Goal: Task Accomplishment & Management: Manage account settings

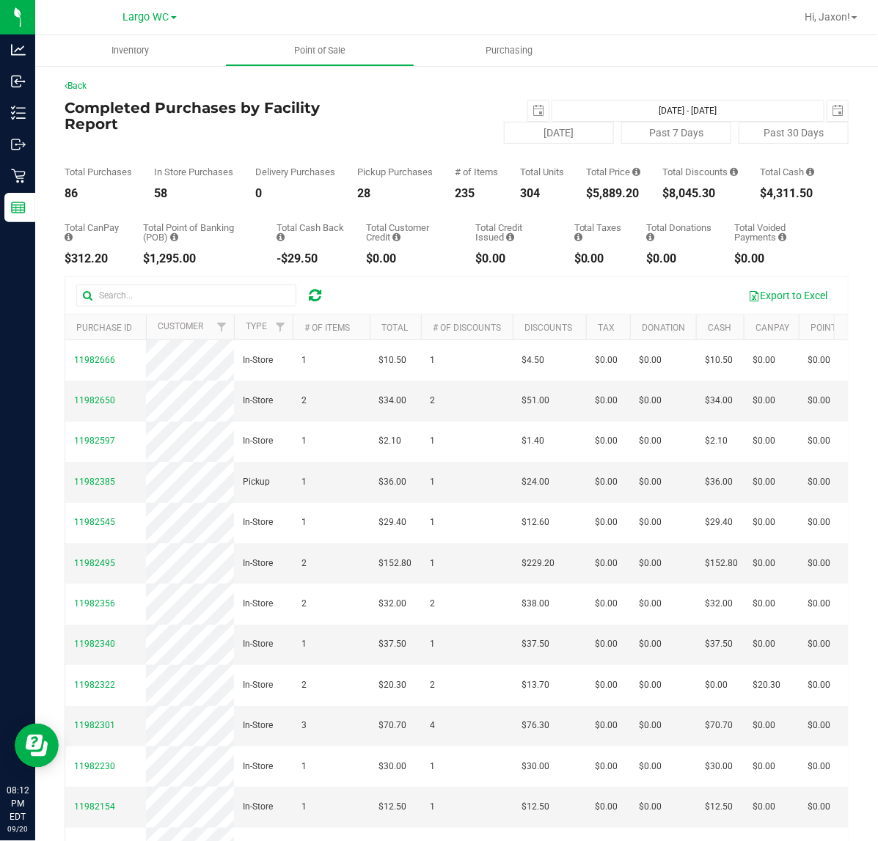
drag, startPoint x: 587, startPoint y: 215, endPoint x: 247, endPoint y: 132, distance: 349.6
click at [585, 214] on div "Total CanPay $312.20 Total Point of Banking (POB) $1,295.00 Total Cash Back -$2…" at bounding box center [457, 232] width 784 height 65
click at [609, 200] on div "$5,966.30" at bounding box center [613, 194] width 54 height 12
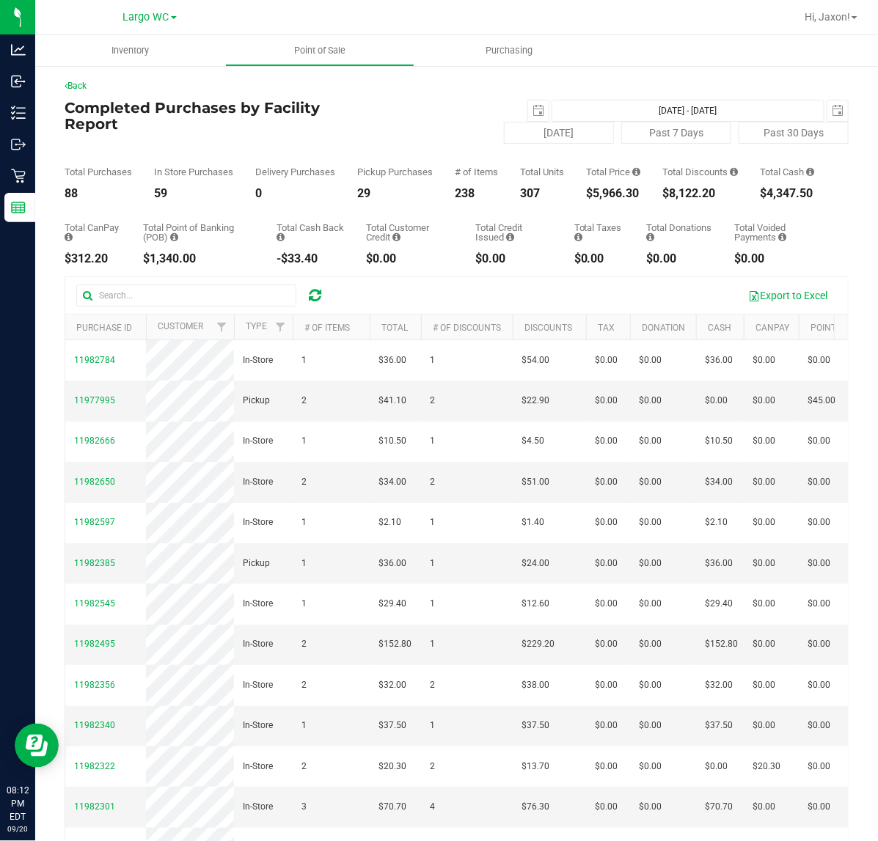
click at [596, 255] on div "Total Taxes $0.00" at bounding box center [599, 244] width 51 height 42
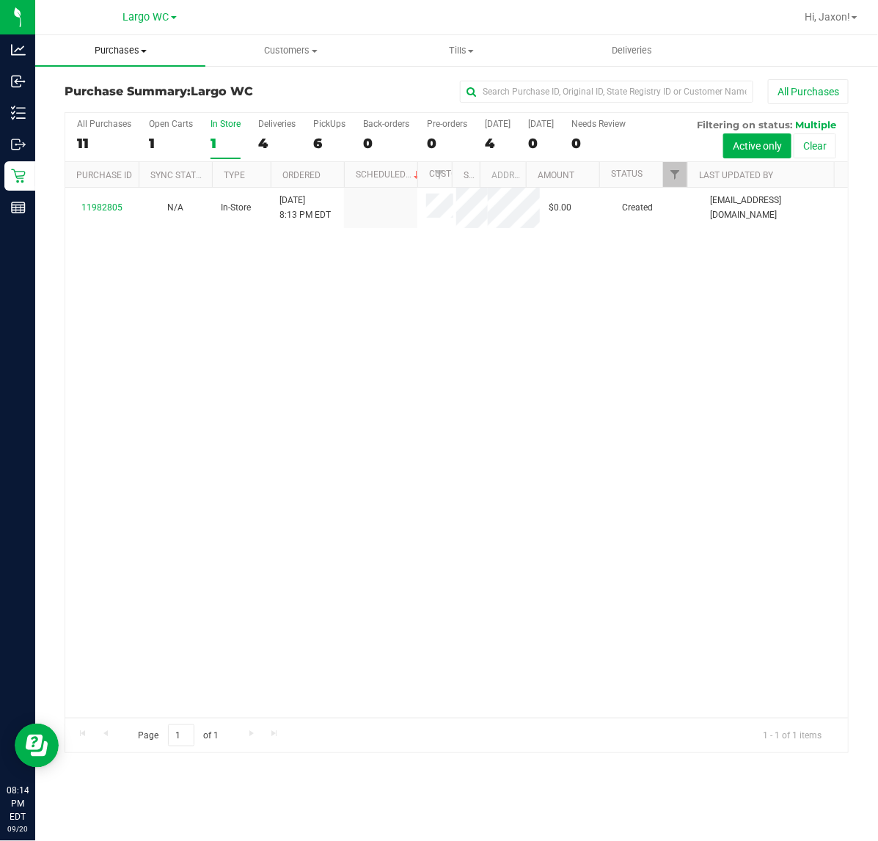
click at [149, 45] on span "Purchases" at bounding box center [120, 50] width 170 height 13
click at [147, 78] on ul "Summary of purchases Fulfillment All purchases" at bounding box center [120, 106] width 170 height 79
click at [136, 53] on span "Purchases" at bounding box center [120, 50] width 170 height 13
click at [138, 84] on span "Summary of purchases" at bounding box center [110, 88] width 150 height 12
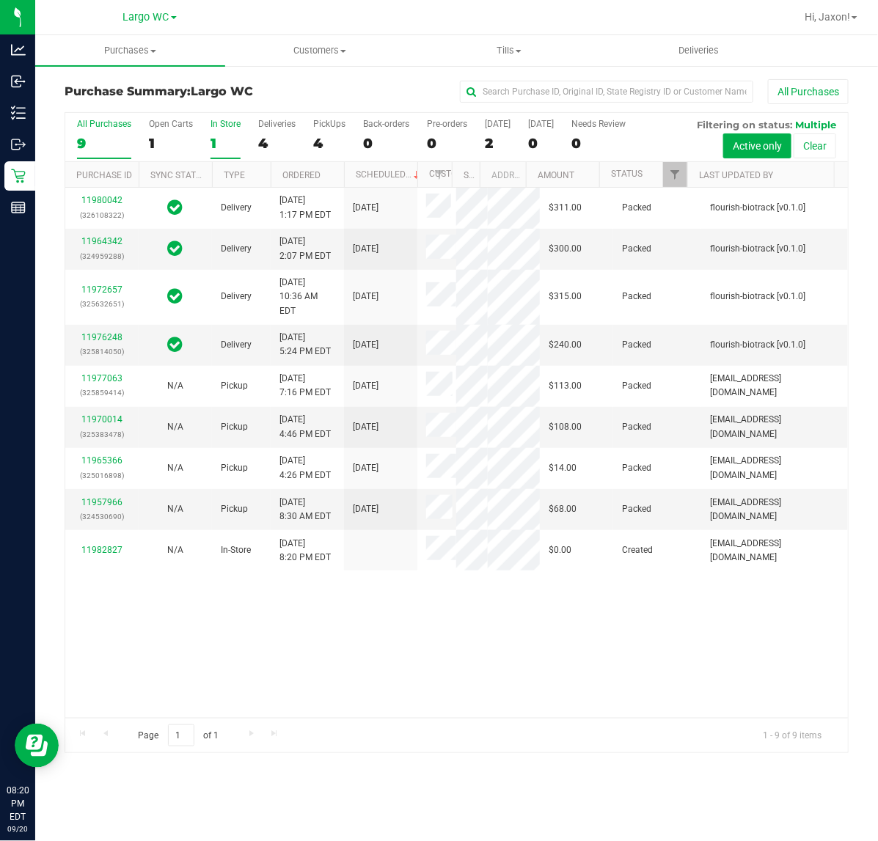
click at [224, 140] on div "1" at bounding box center [226, 143] width 30 height 17
click at [0, 0] on input "In Store 1" at bounding box center [0, 0] width 0 height 0
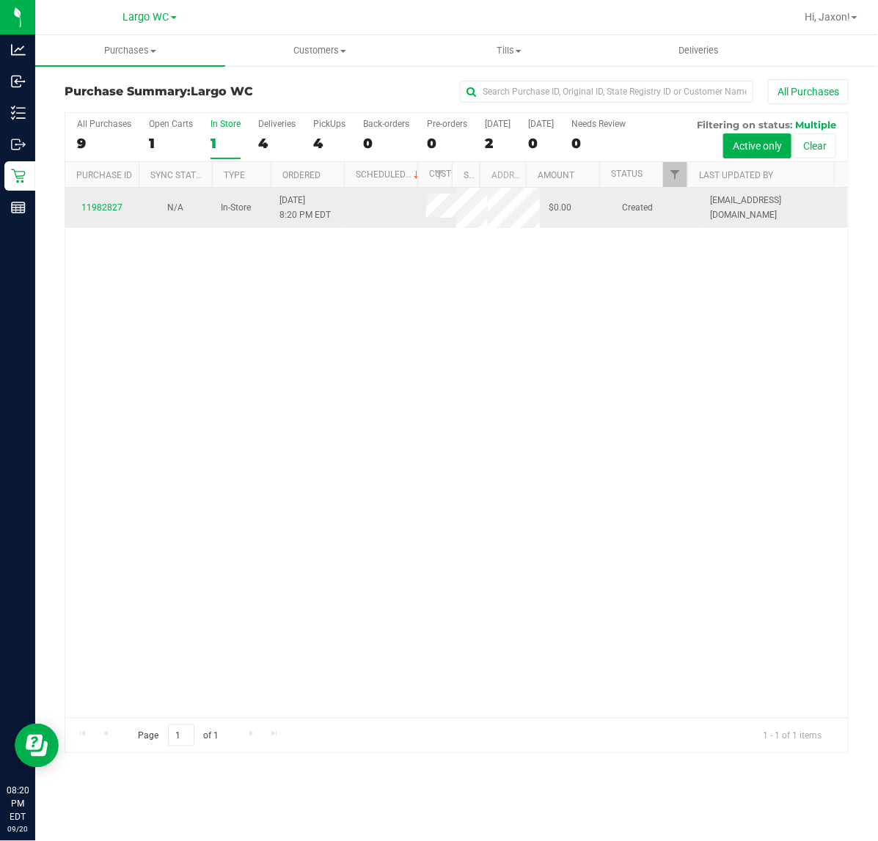
drag, startPoint x: 425, startPoint y: 238, endPoint x: 442, endPoint y: 222, distance: 23.3
click at [442, 224] on div "11982827 N/A In-Store 9/20/2025 8:20 PM EDT $0.00 Created cchianco@liveparallel…" at bounding box center [456, 453] width 783 height 530
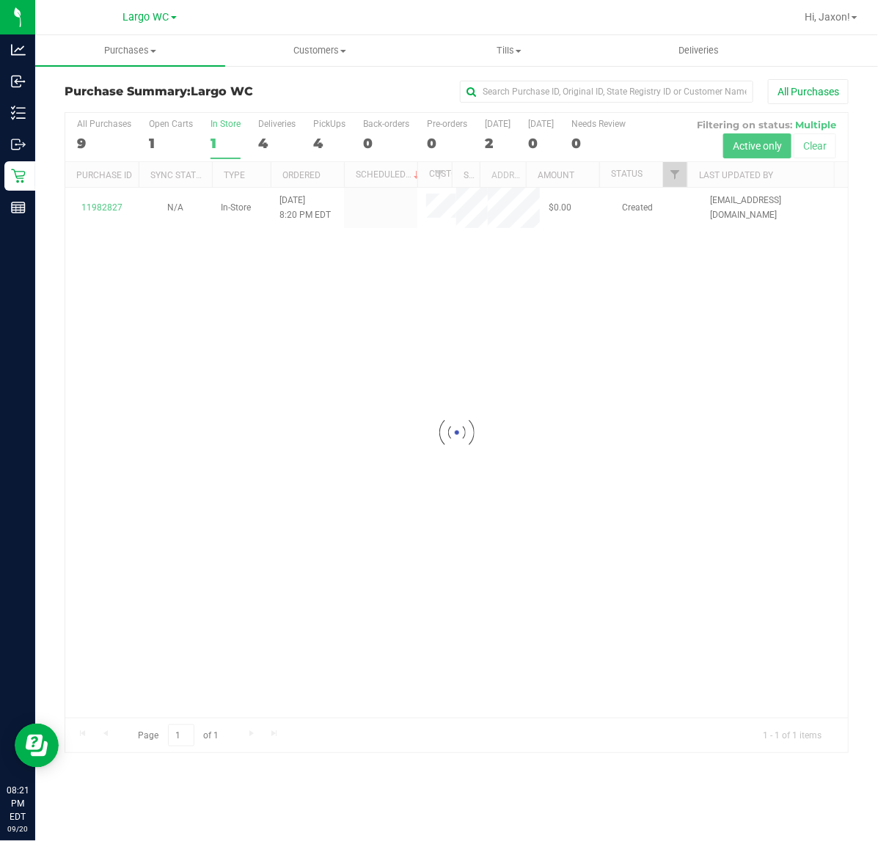
click at [717, 352] on div at bounding box center [456, 433] width 783 height 640
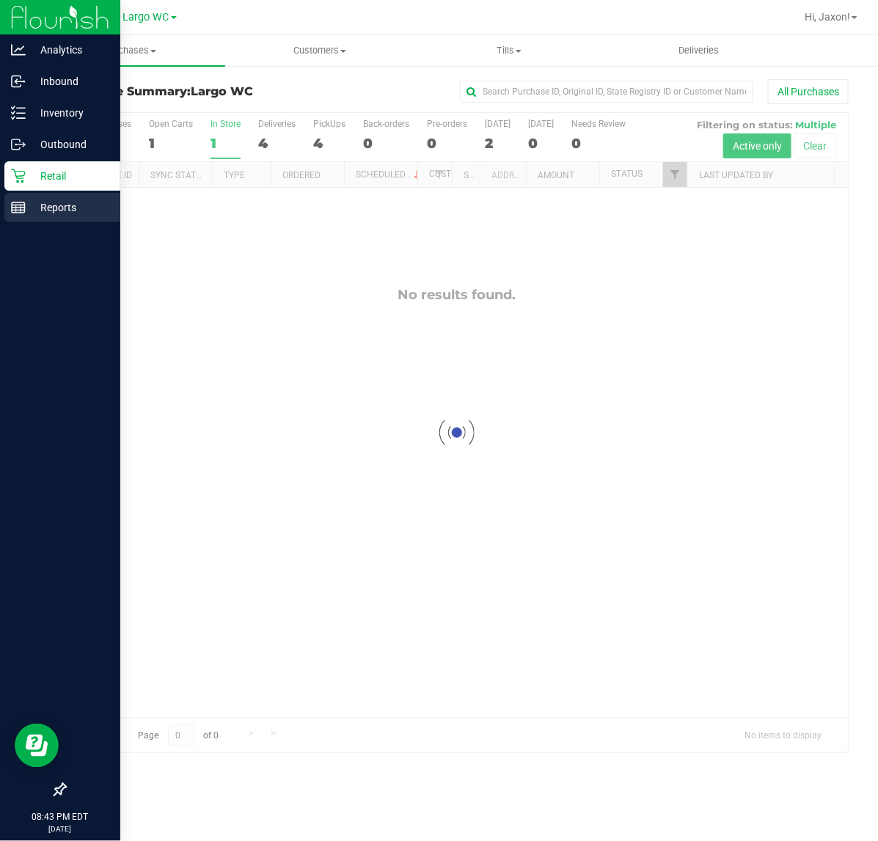
click at [22, 194] on div "Reports" at bounding box center [62, 207] width 116 height 29
click at [26, 220] on div "Reports" at bounding box center [62, 207] width 116 height 29
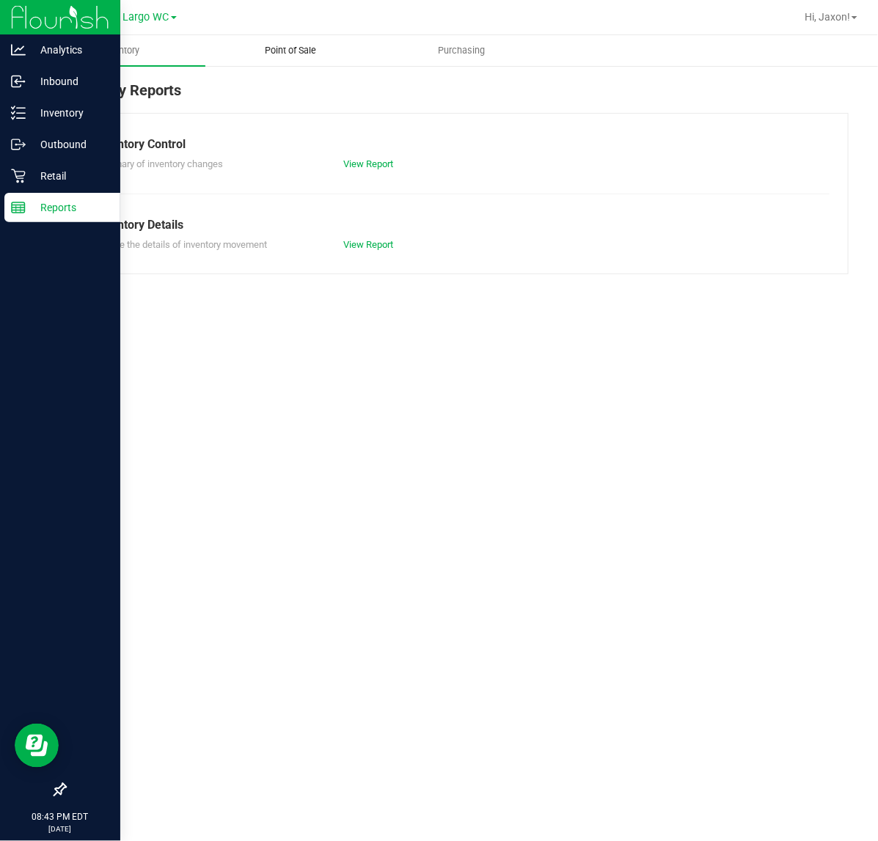
click at [280, 56] on span "Point of Sale" at bounding box center [291, 50] width 91 height 13
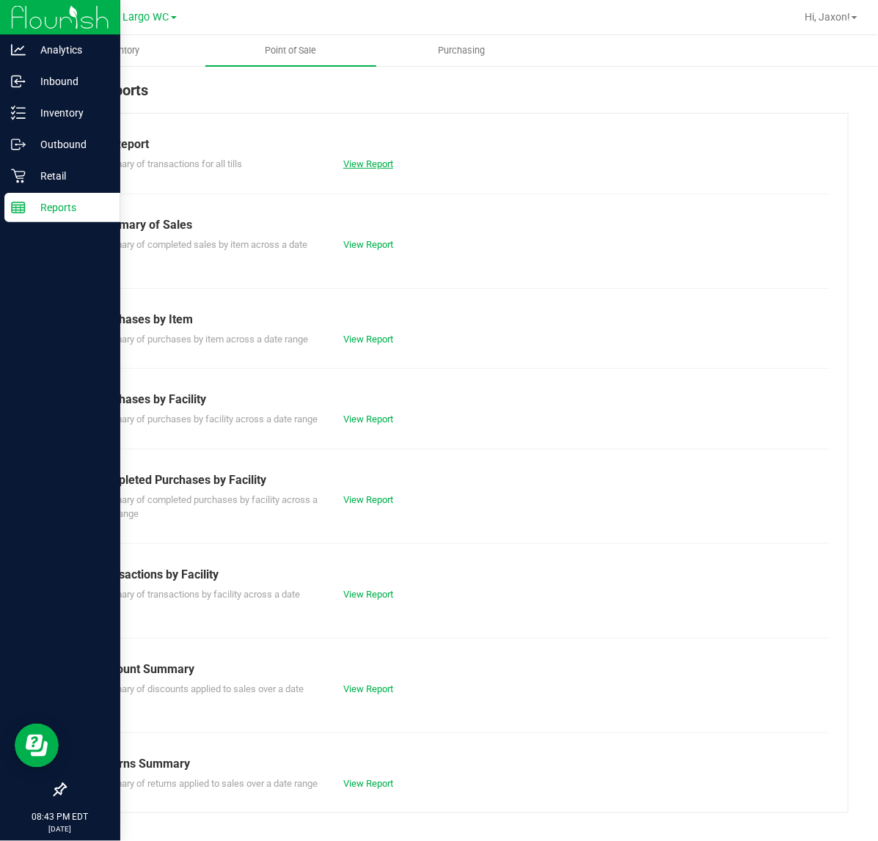
click at [387, 167] on link "View Report" at bounding box center [368, 163] width 50 height 11
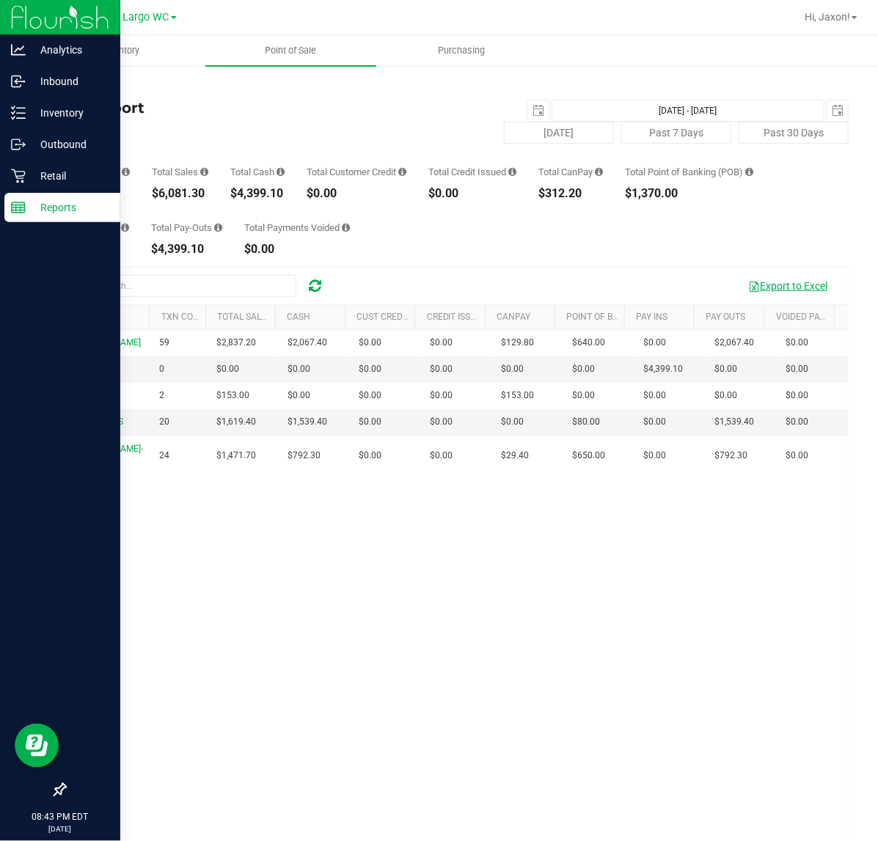
click at [777, 285] on button "Export to Excel" at bounding box center [788, 286] width 98 height 25
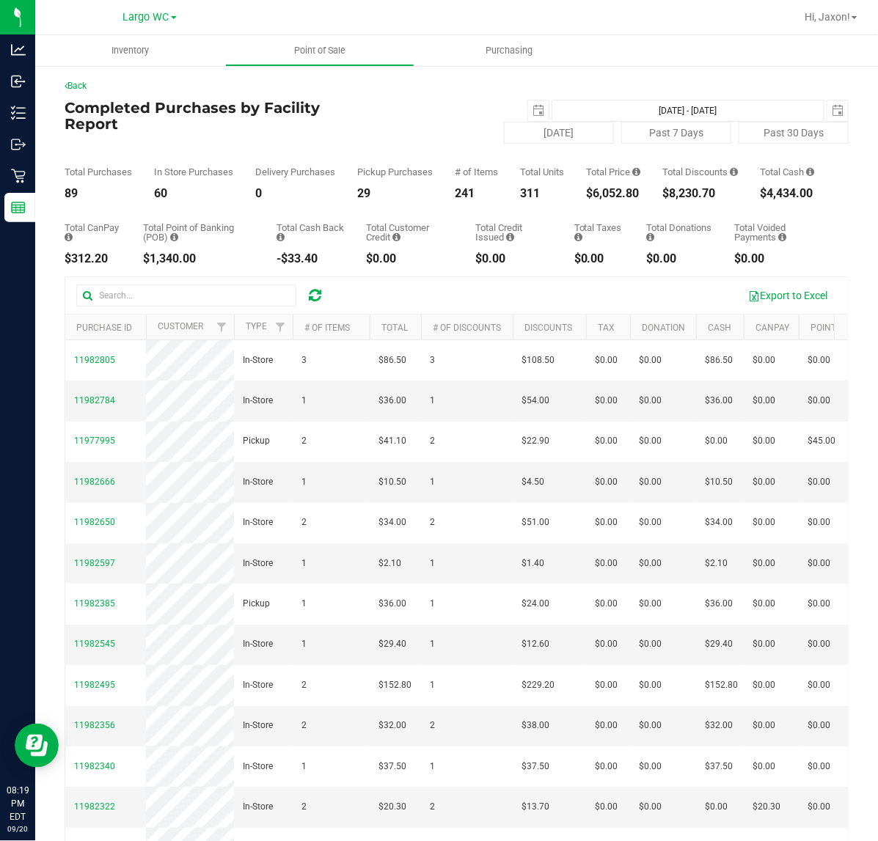
click at [588, 200] on div "$6,052.80" at bounding box center [613, 194] width 54 height 12
click at [587, 200] on div "$6,052.80" at bounding box center [613, 194] width 54 height 12
click at [627, 238] on div "Total CanPay $312.20 Total Point of Banking (POB) $1,340.00 Total Cash Back -$3…" at bounding box center [457, 232] width 784 height 65
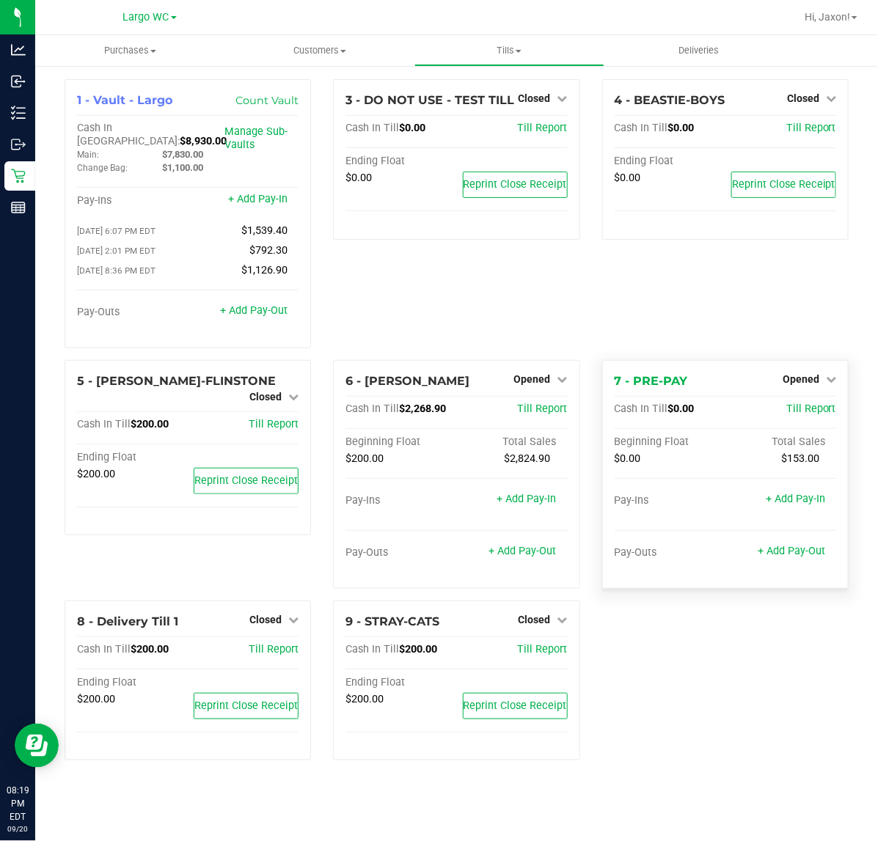
click at [700, 673] on div "1 - Vault - Largo Count Vault Cash In Vault: $8,930.00 Main: $7,830.00 Change B…" at bounding box center [457, 425] width 806 height 693
click at [800, 374] on span "Opened" at bounding box center [801, 379] width 37 height 12
click at [807, 406] on link "Close Till" at bounding box center [803, 409] width 40 height 12
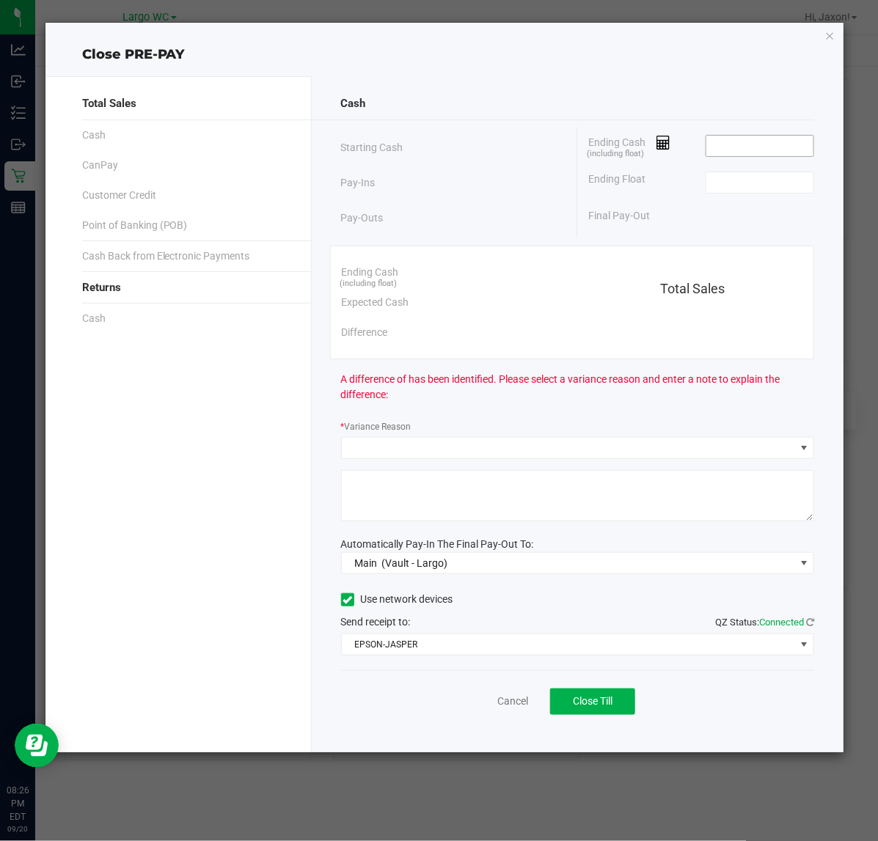
click at [766, 151] on input at bounding box center [760, 146] width 108 height 21
type input "$0.00"
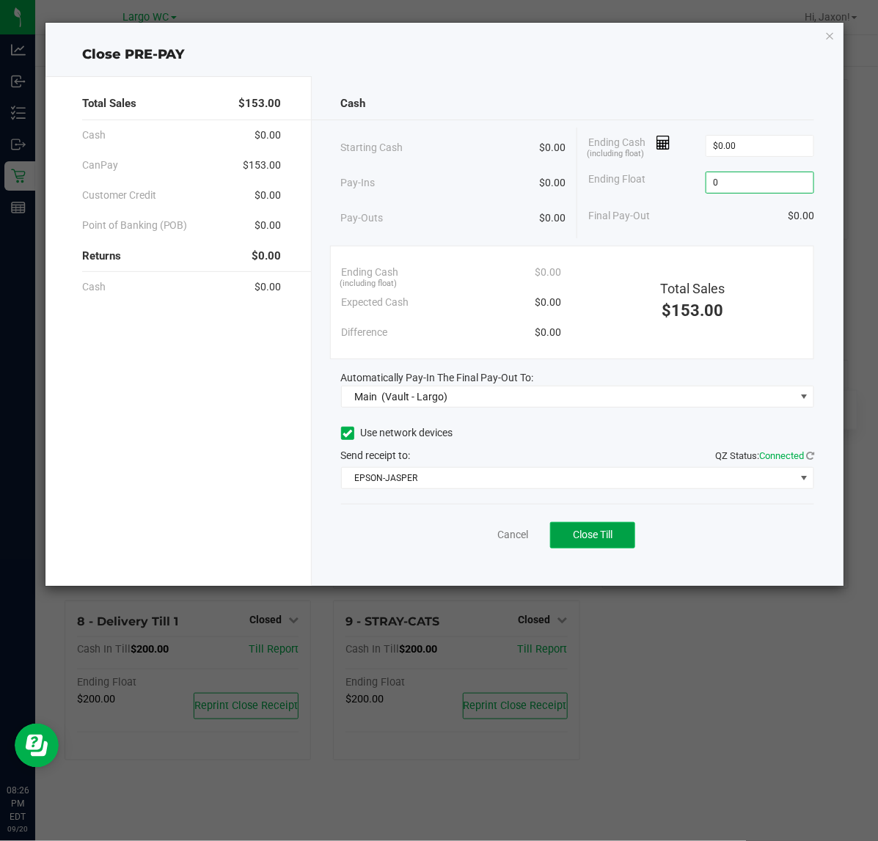
type input "$0.00"
click at [611, 534] on span "Close Till" at bounding box center [593, 535] width 40 height 12
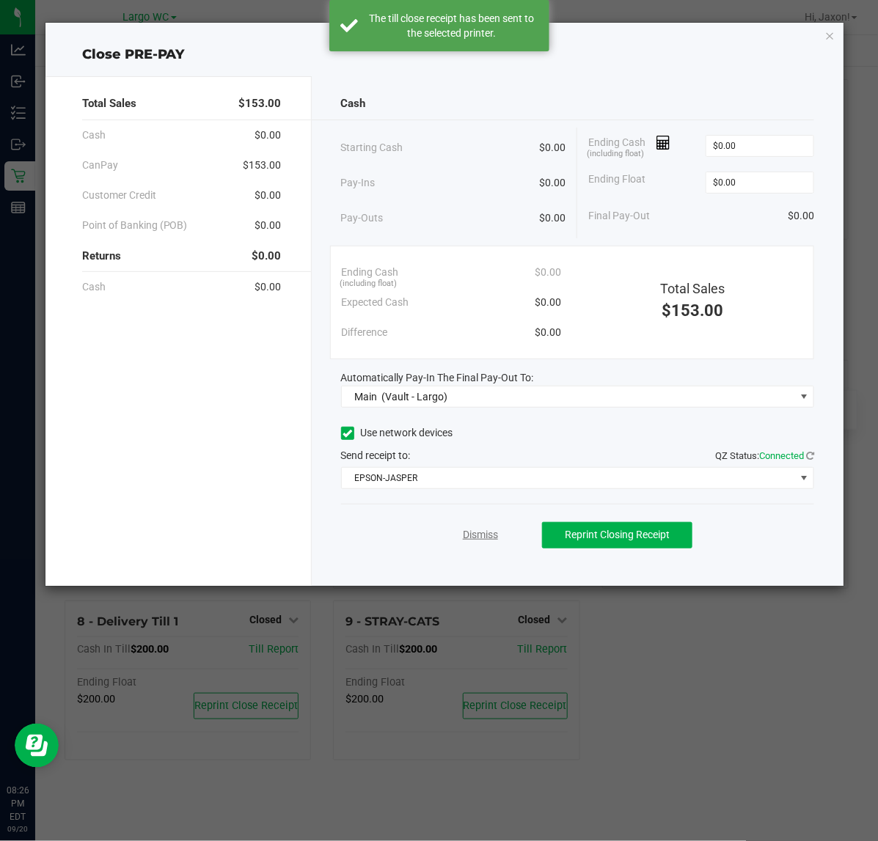
click at [480, 530] on link "Dismiss" at bounding box center [480, 534] width 35 height 15
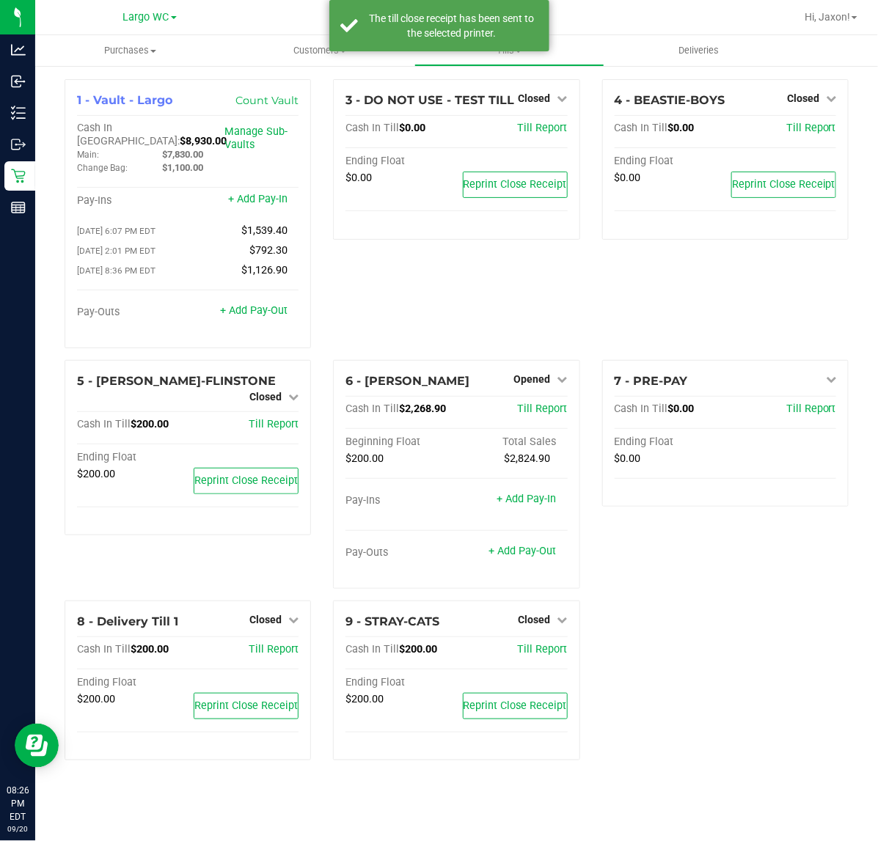
click at [764, 585] on div "7 - PRE-PAY Close Till Cash In Till $0.00 Till Report Ending Float $0.00" at bounding box center [725, 480] width 268 height 241
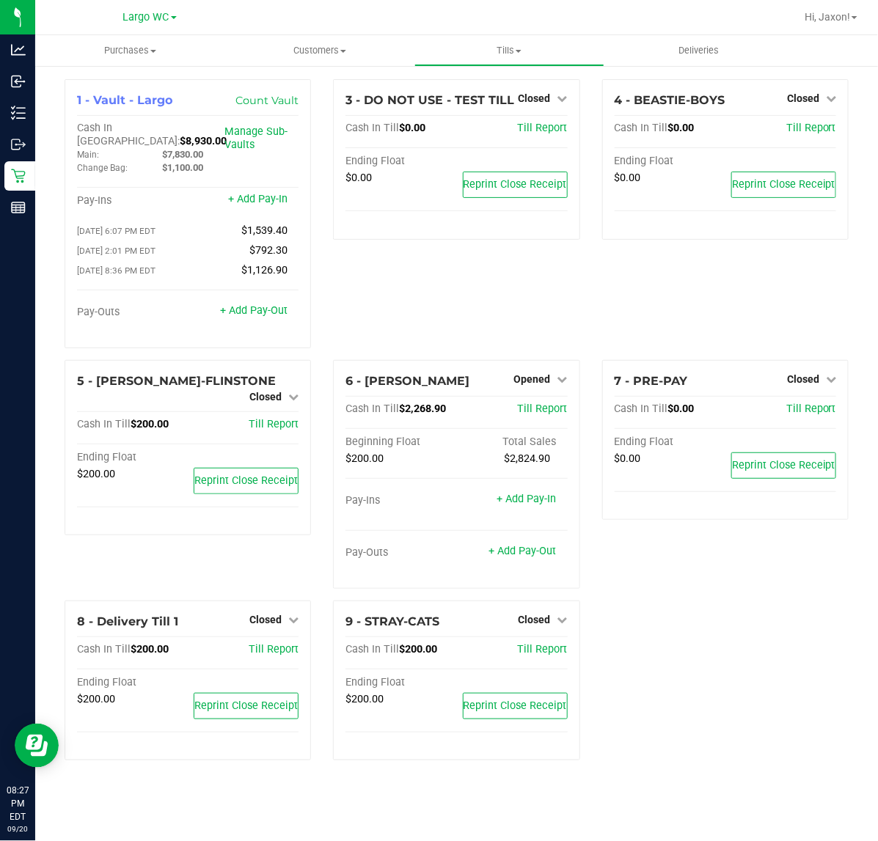
click at [679, 540] on div "7 - PRE-PAY Closed Open Till Cash In Till $0.00 Till Report Ending Float $0.00 …" at bounding box center [725, 480] width 268 height 241
click at [637, 544] on div "7 - PRE-PAY Closed Open Till Cash In Till $0.00 Till Report Ending Float $0.00 …" at bounding box center [725, 480] width 268 height 241
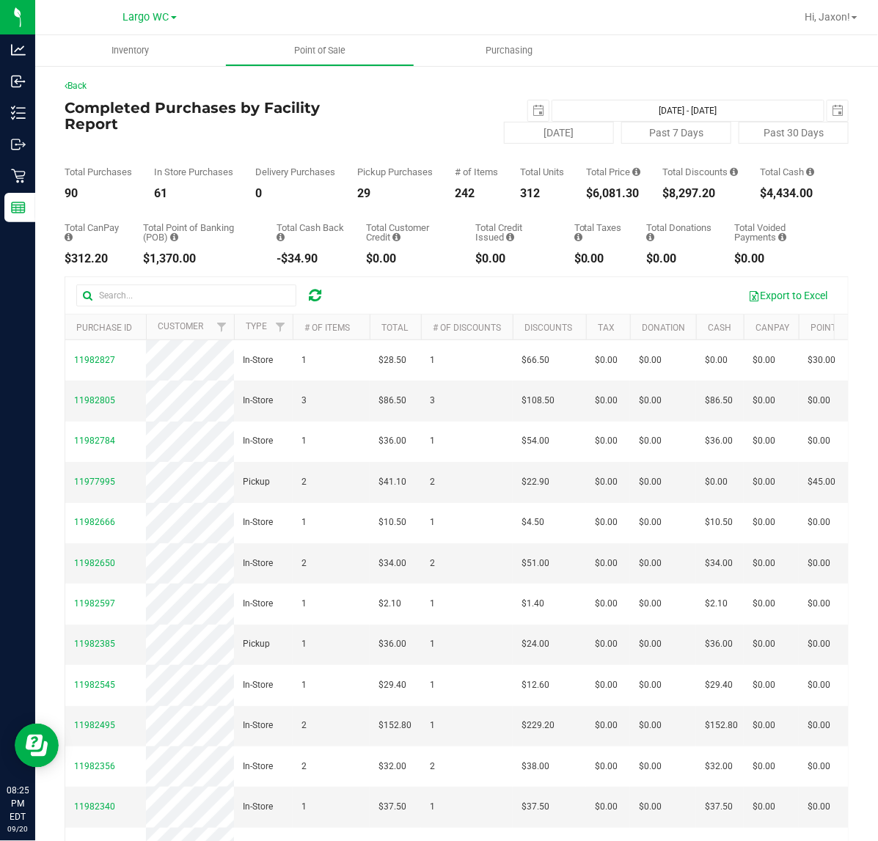
click at [621, 194] on div "Total Price $6,081.30" at bounding box center [613, 183] width 54 height 32
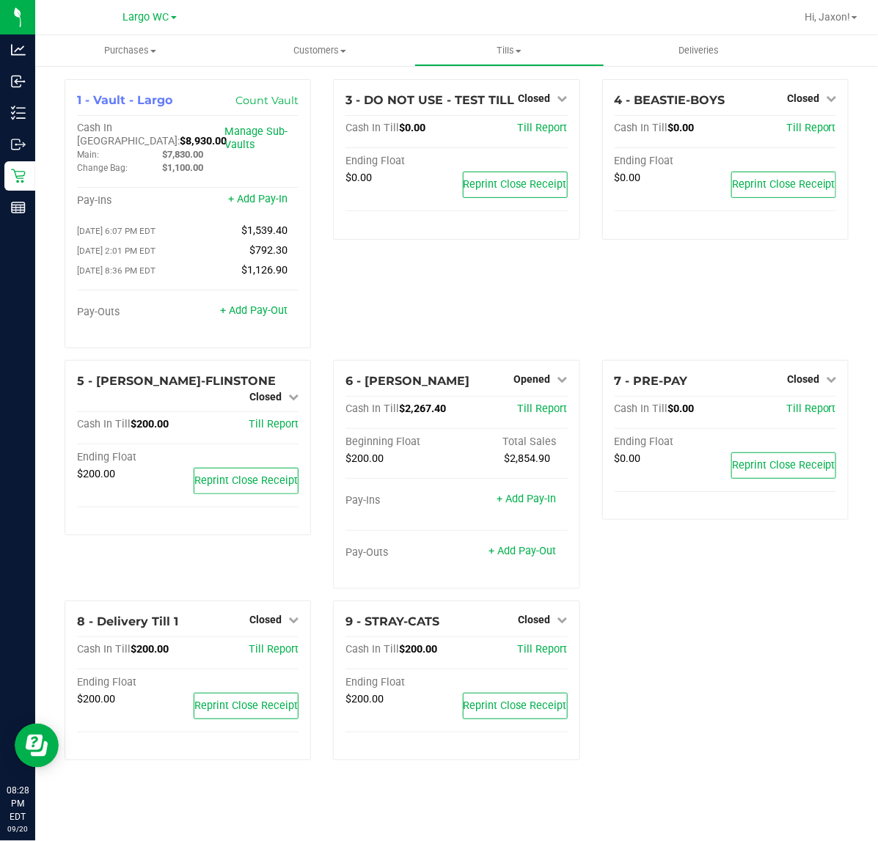
click at [577, 304] on div "3 - DO NOT USE - TEST TILL Closed Open Till Cash In Till $0.00 Till Report Endi…" at bounding box center [456, 219] width 268 height 281
click at [523, 373] on span "Opened" at bounding box center [532, 379] width 37 height 12
click at [514, 406] on link "Close Till" at bounding box center [534, 409] width 40 height 12
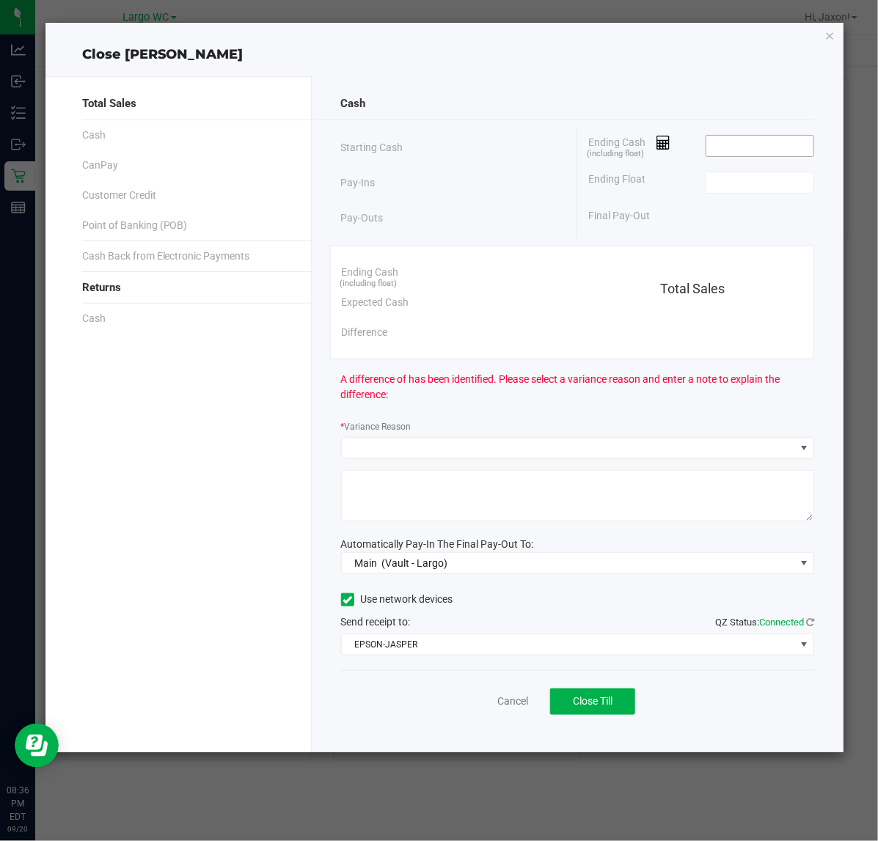
click at [736, 142] on input at bounding box center [760, 146] width 108 height 21
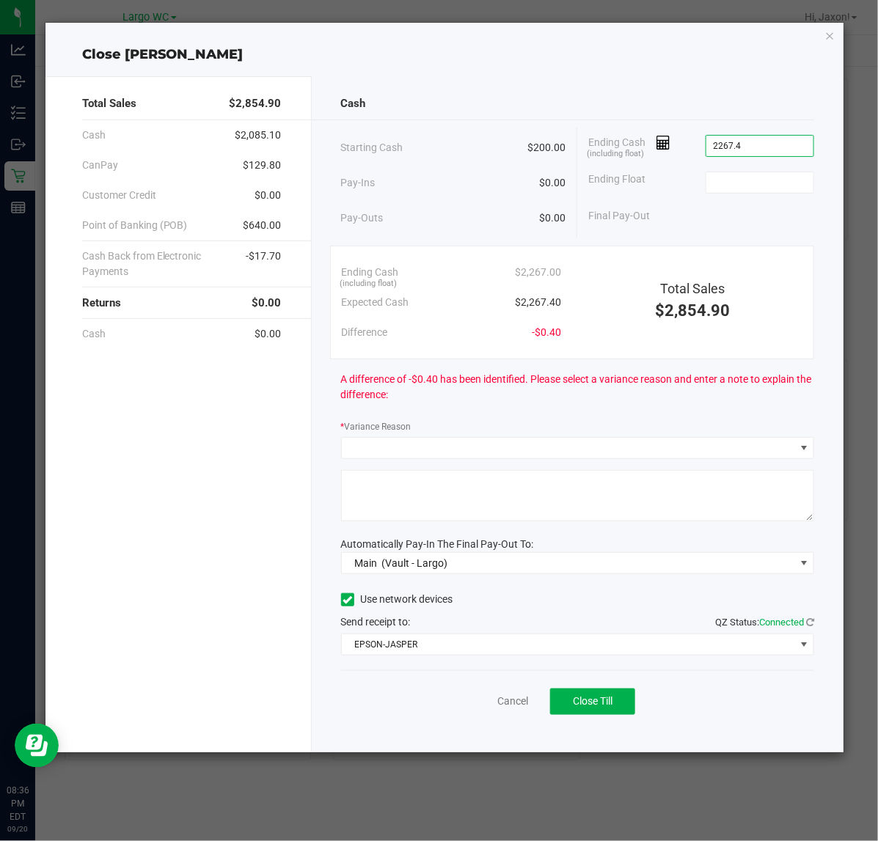
type input "$2,267.40"
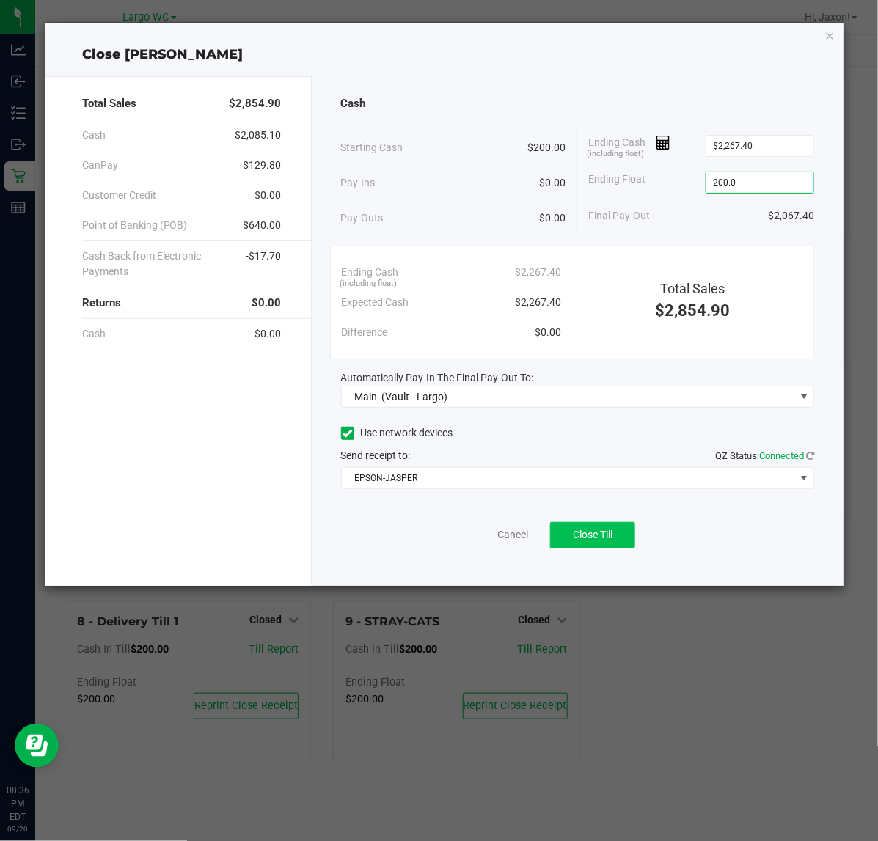
click at [605, 541] on span "Close Till" at bounding box center [593, 535] width 40 height 12
type input "$200.00"
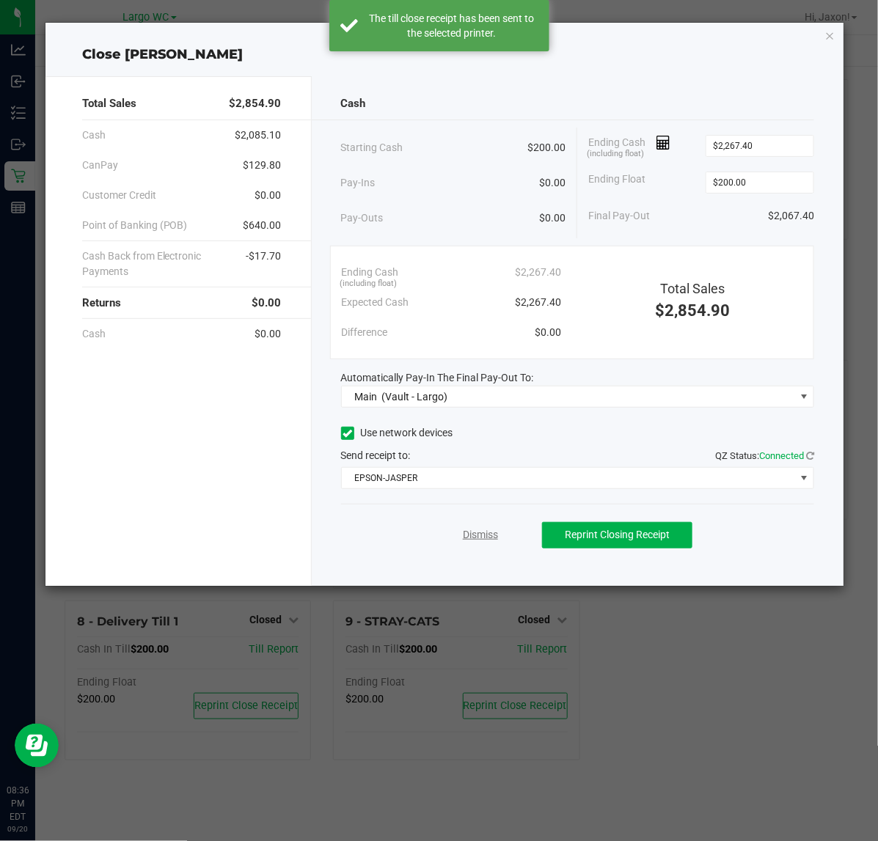
click at [497, 535] on link "Dismiss" at bounding box center [480, 534] width 35 height 15
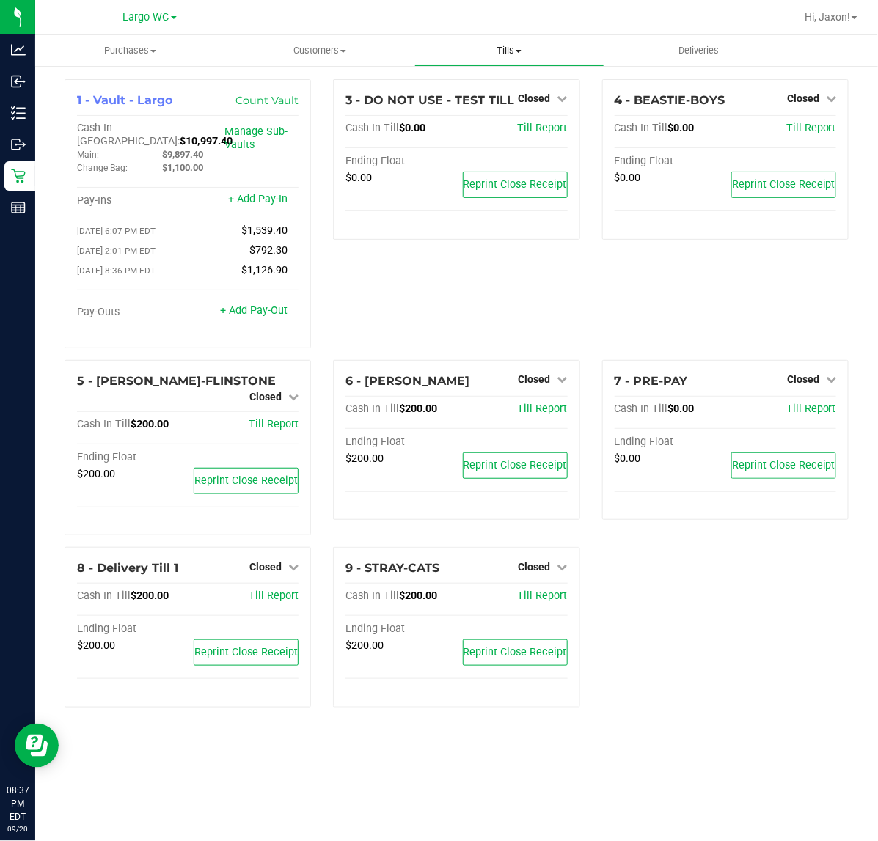
click at [501, 55] on span "Tills" at bounding box center [509, 50] width 189 height 13
click at [478, 107] on span "Reconcile e-payments" at bounding box center [487, 106] width 146 height 12
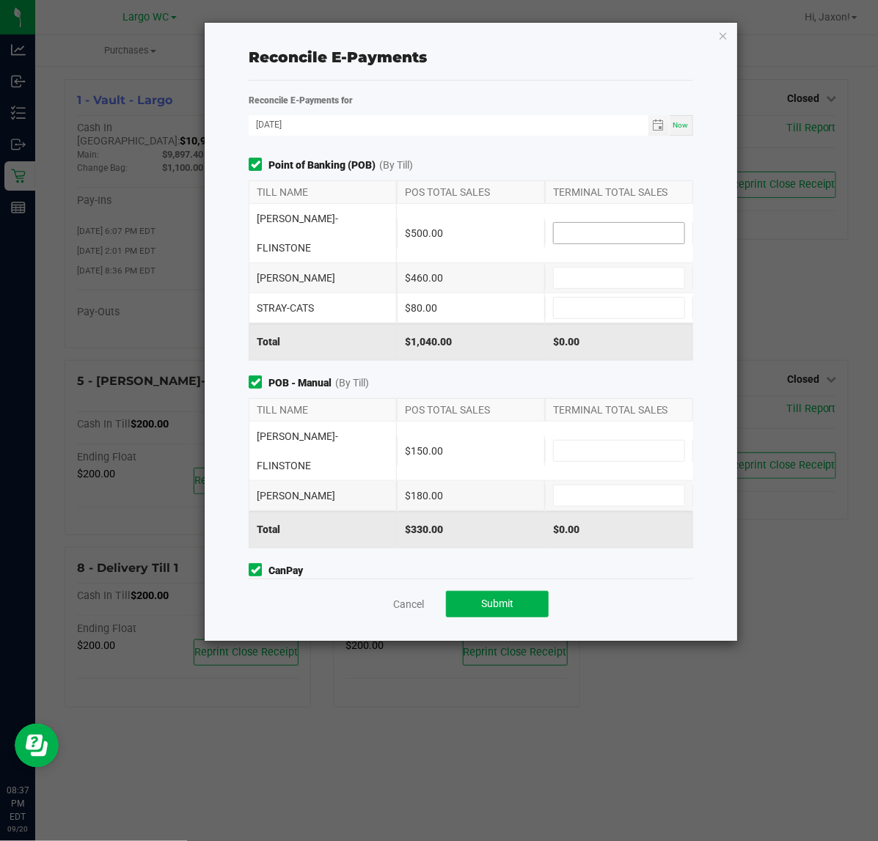
click at [569, 223] on input at bounding box center [619, 233] width 131 height 21
type input "$500.00"
type input "$460.00"
type input "$80.00"
type input "$150.00"
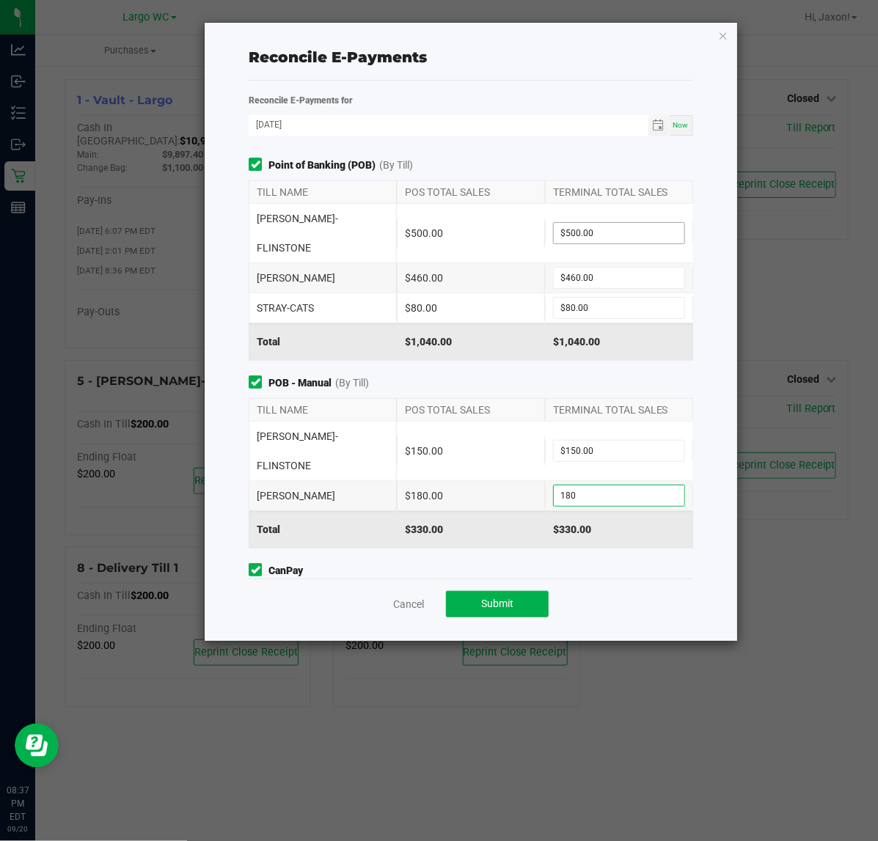
type input "$180.00"
type input "$159.20"
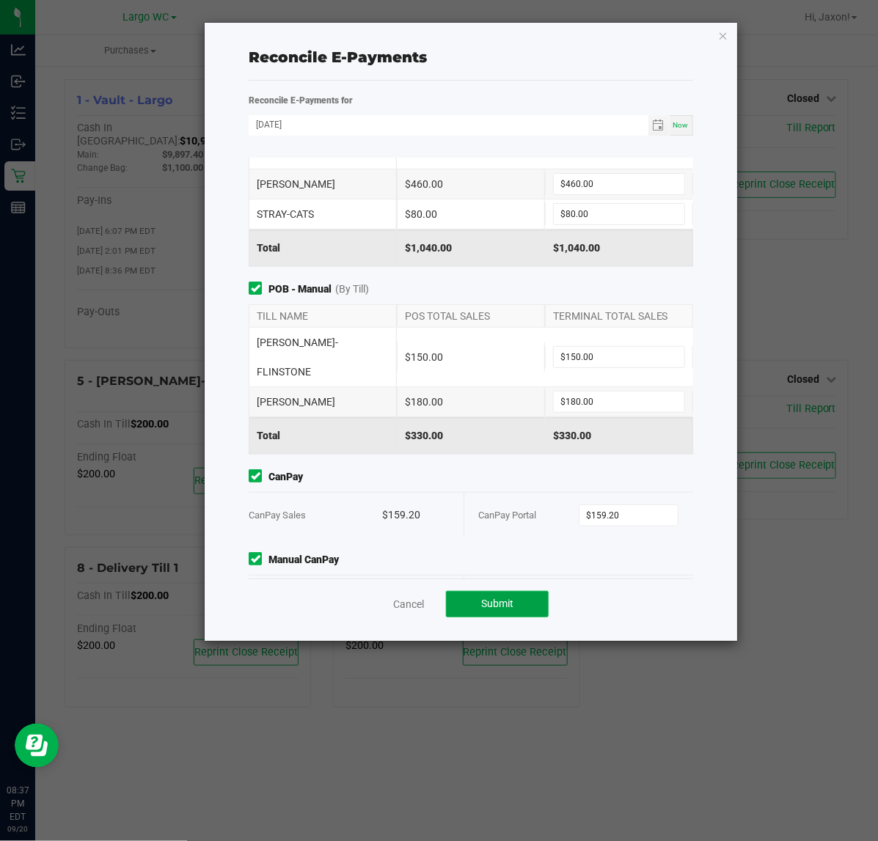
type input "$153.00"
click at [488, 598] on span "Submit" at bounding box center [497, 604] width 32 height 12
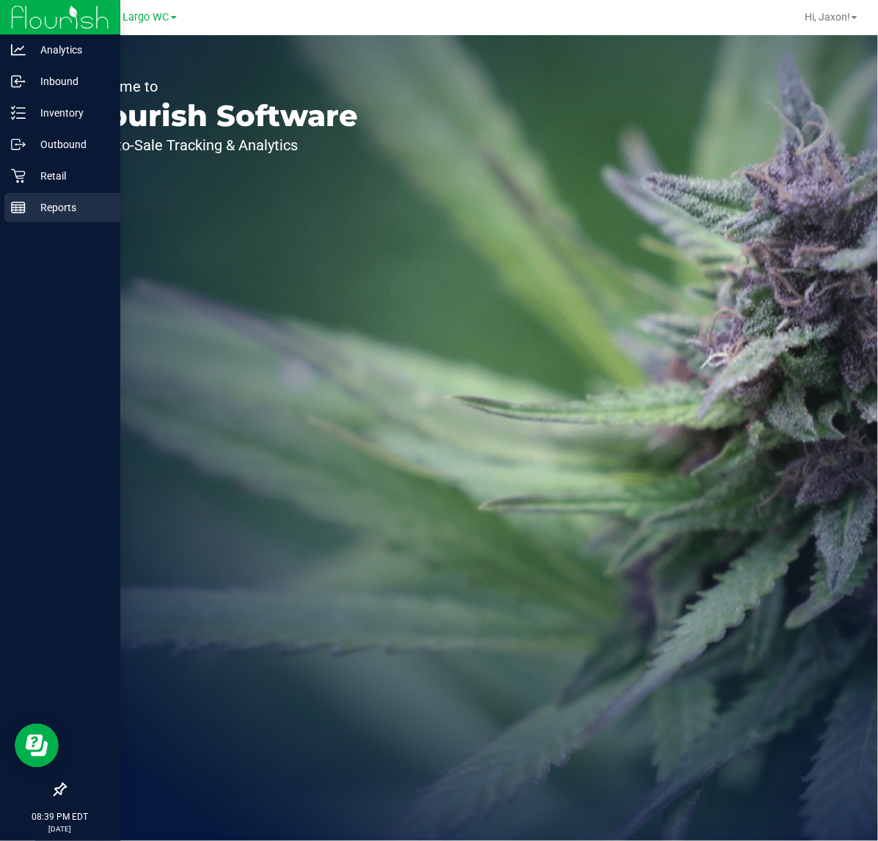
click at [26, 202] on p "Reports" at bounding box center [70, 208] width 88 height 18
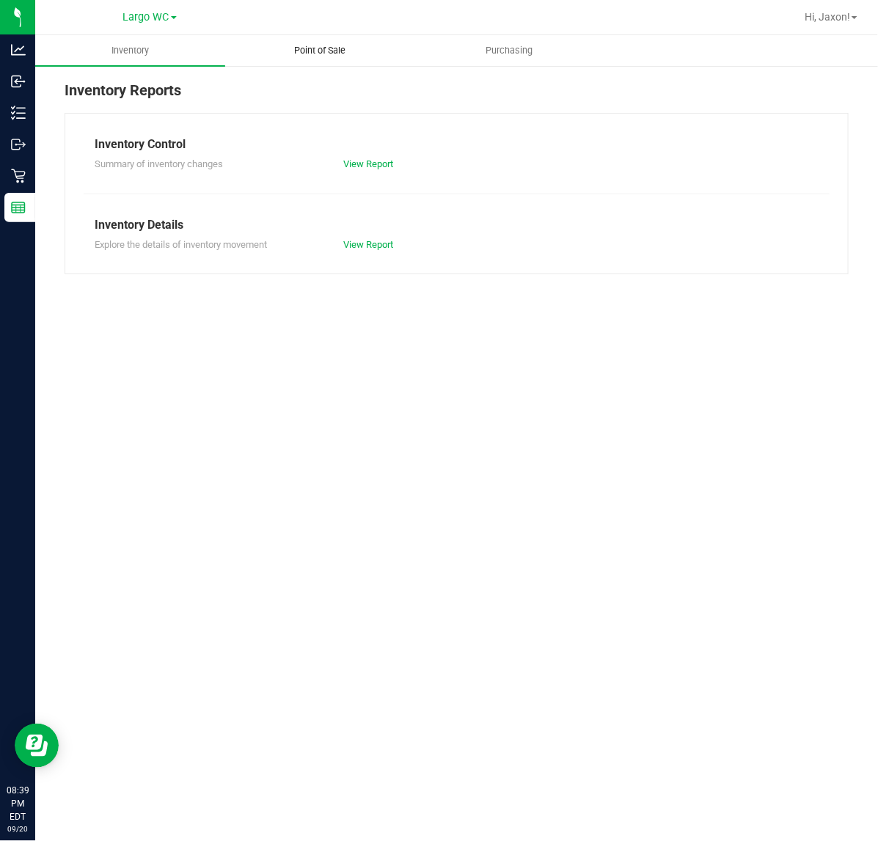
click at [317, 37] on uib-tab-heading "Point of Sale" at bounding box center [320, 50] width 189 height 29
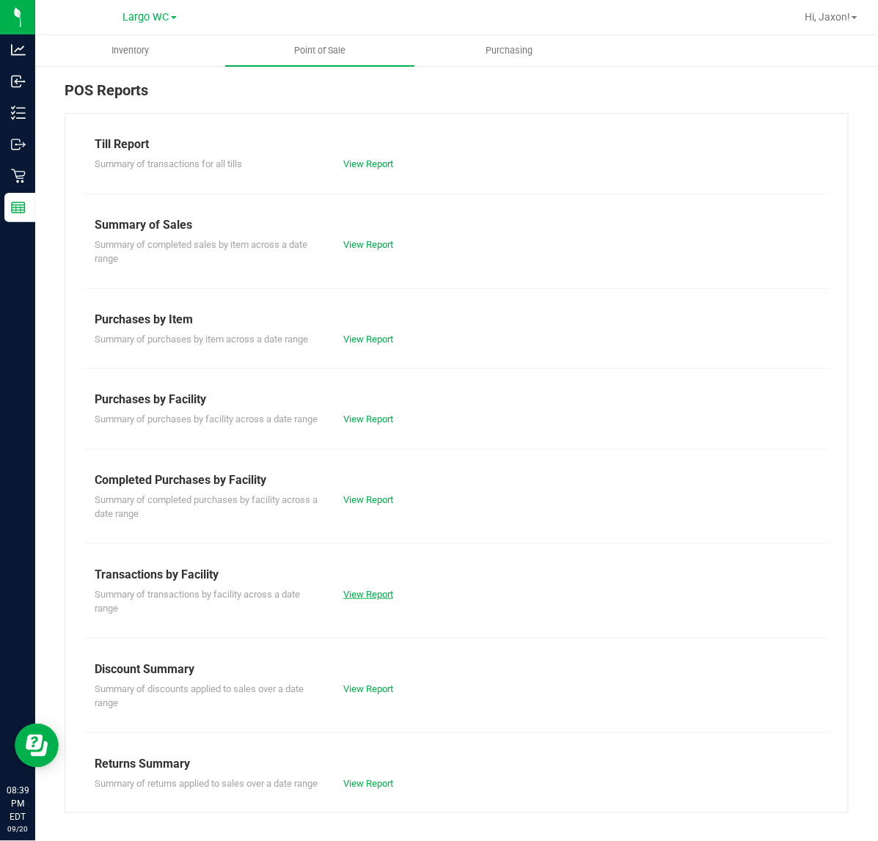
click at [362, 600] on link "View Report" at bounding box center [368, 594] width 50 height 11
